Goal: Use online tool/utility: Utilize a website feature to perform a specific function

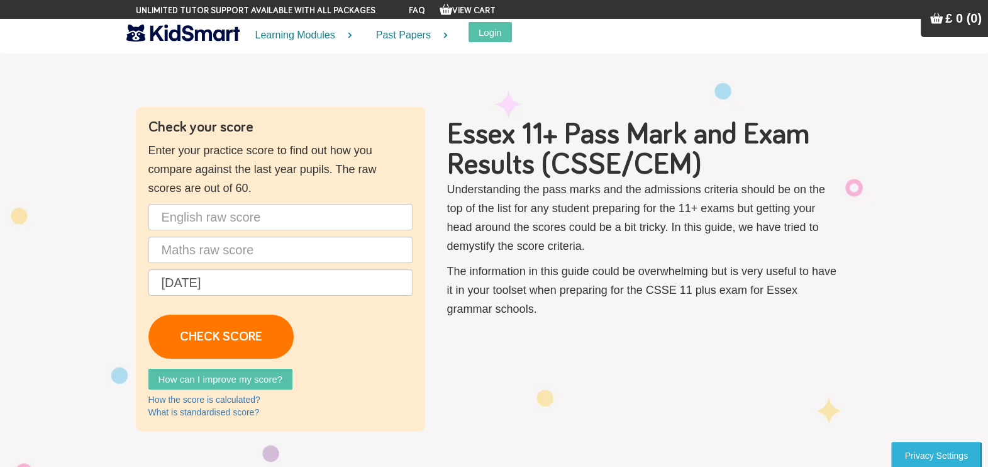
click at [479, 225] on p "Understanding the pass marks and the admissions criteria should be on the top o…" at bounding box center [643, 217] width 393 height 75
click at [256, 216] on input "text" at bounding box center [280, 217] width 264 height 26
click at [235, 293] on input "[DATE]" at bounding box center [280, 282] width 264 height 26
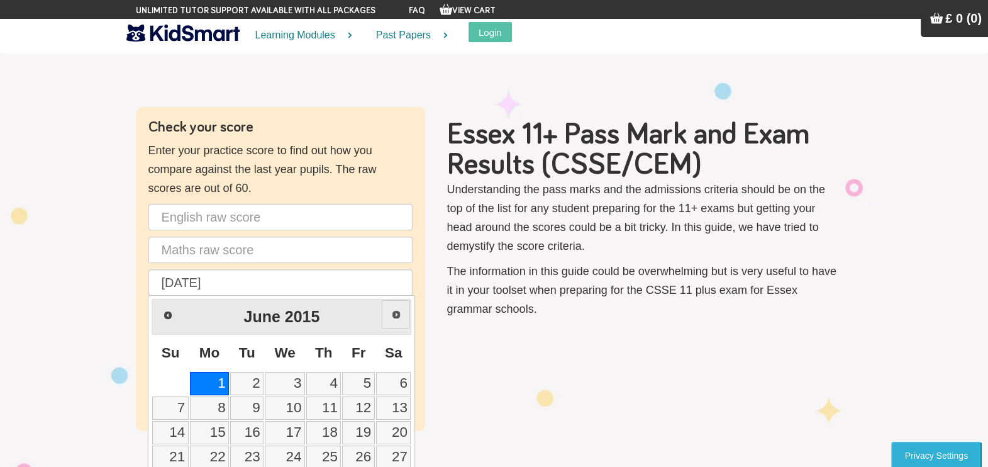
click at [393, 311] on span "Next" at bounding box center [396, 314] width 10 height 10
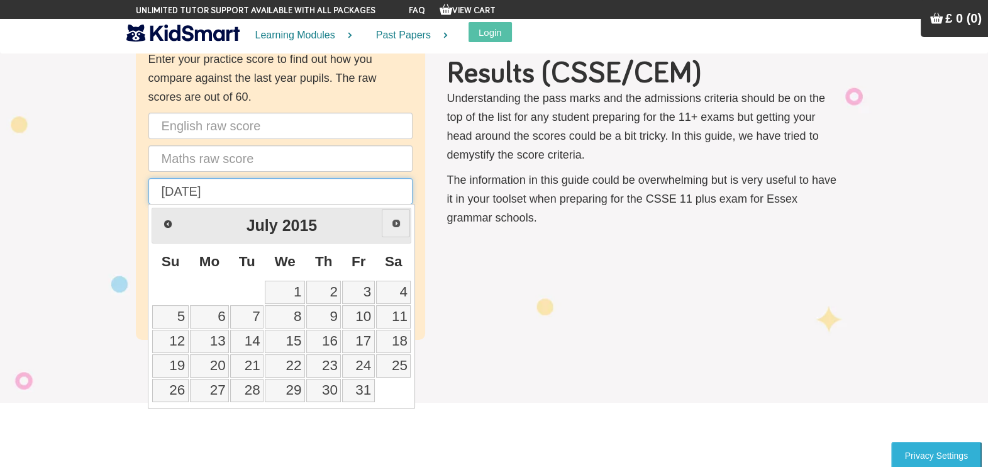
scroll to position [92, 0]
click at [212, 387] on link "27" at bounding box center [210, 389] width 40 height 23
type input "[DATE]"
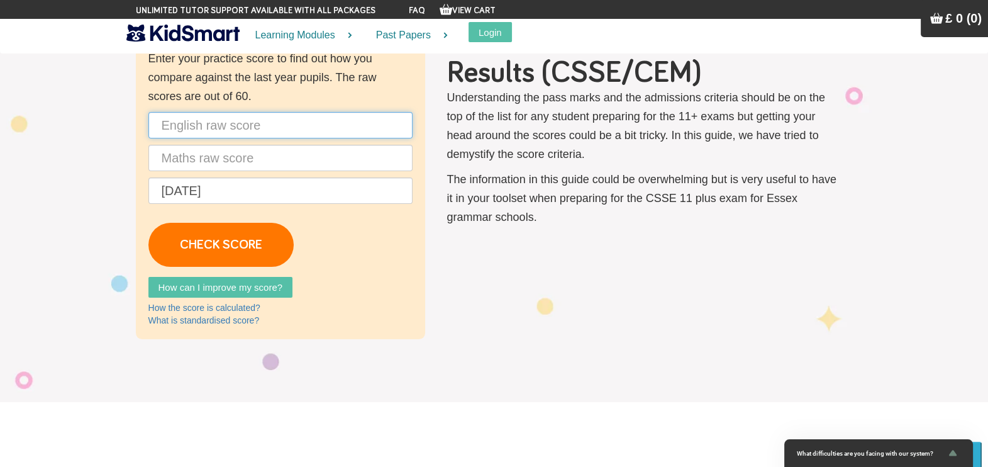
click at [250, 120] on input "text" at bounding box center [280, 125] width 264 height 26
type input "40"
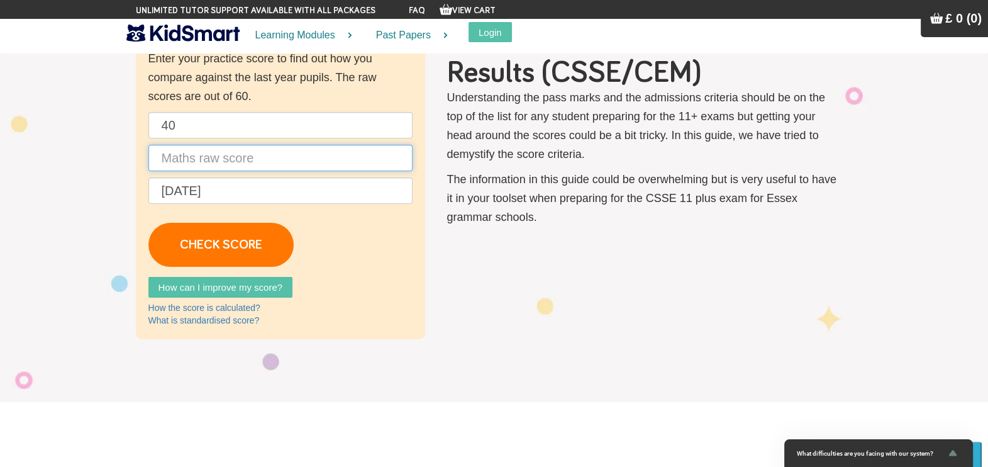
click at [224, 162] on input "text" at bounding box center [280, 158] width 264 height 26
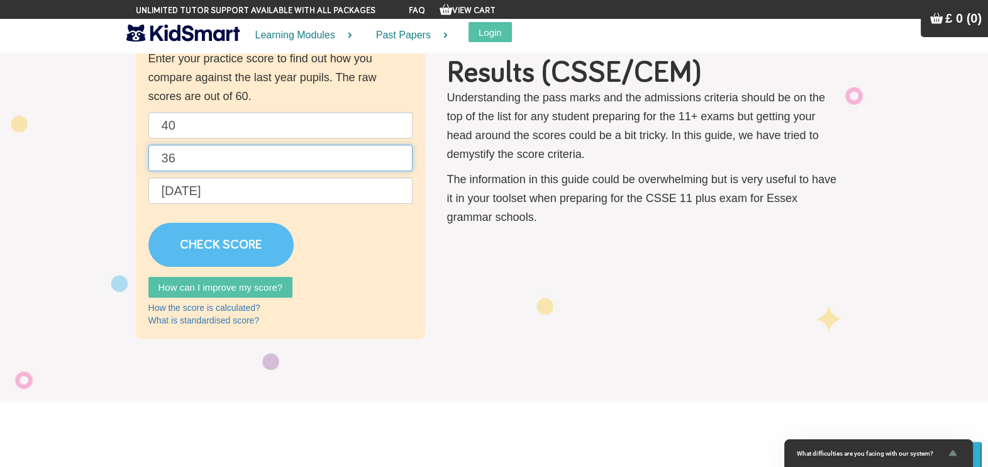
type input "36"
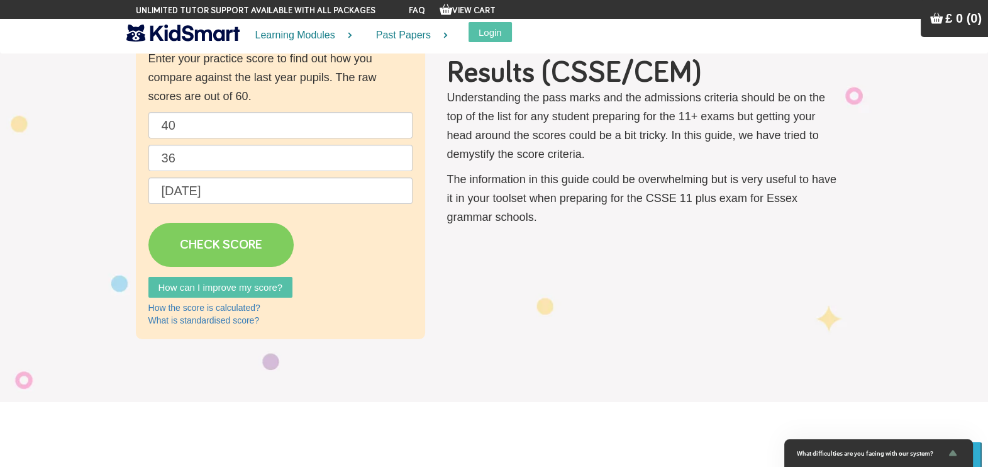
click at [226, 233] on link "CHECK SCORE" at bounding box center [220, 245] width 145 height 44
